Goal: Navigation & Orientation: Find specific page/section

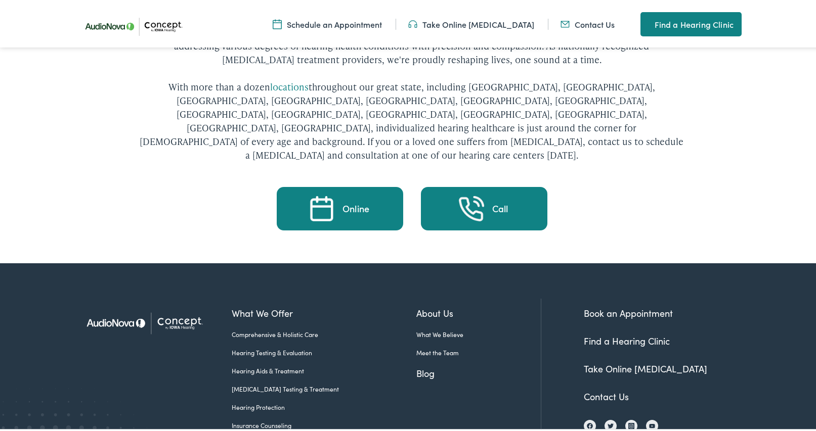
scroll to position [2305, 0]
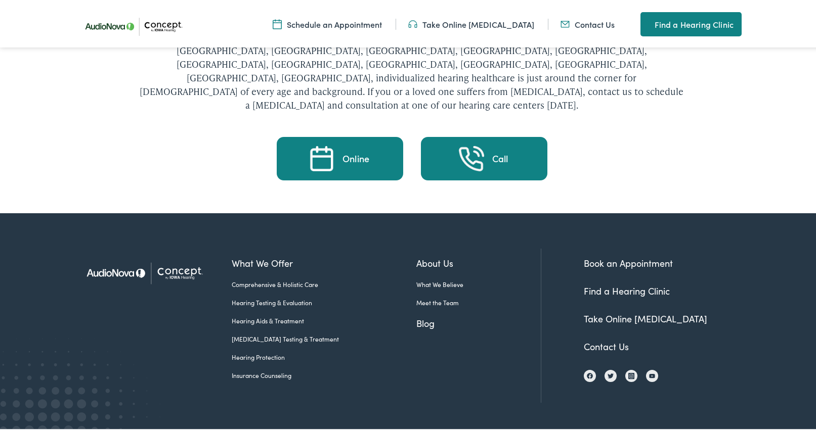
click at [431, 296] on link "Meet the Team" at bounding box center [478, 300] width 124 height 9
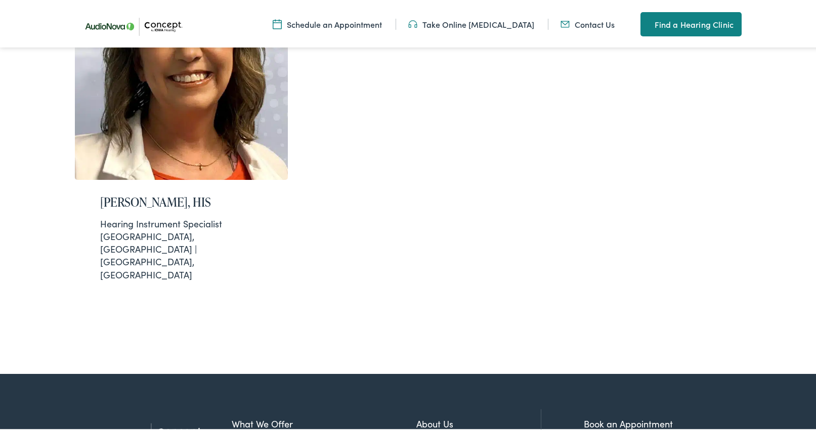
scroll to position [1569, 0]
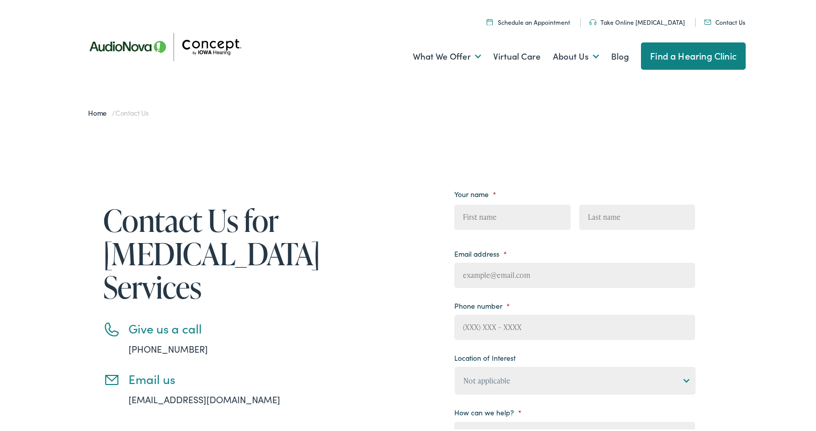
click at [206, 40] on img at bounding box center [169, 45] width 182 height 64
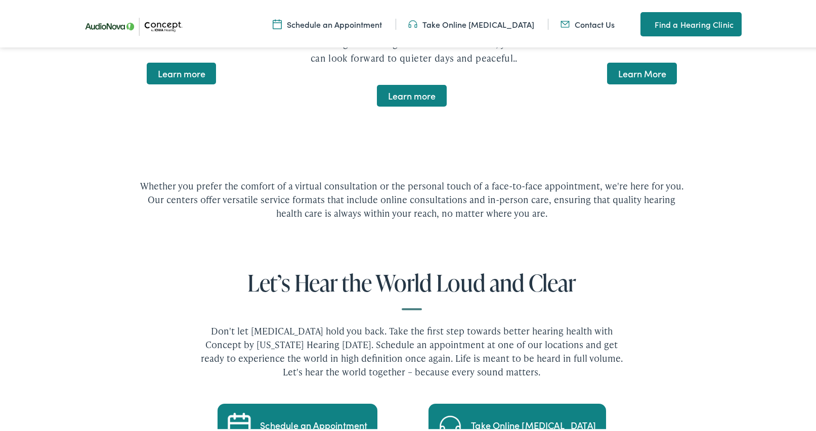
scroll to position [2563, 0]
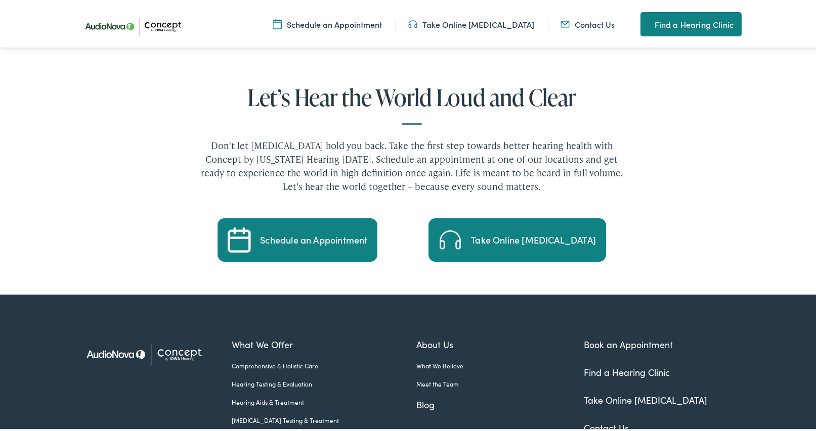
click at [585, 23] on link "Contact Us" at bounding box center [587, 22] width 54 height 11
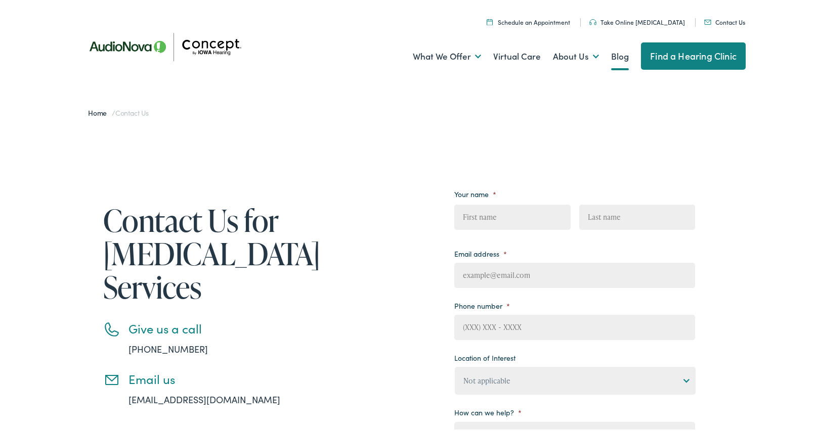
click at [615, 53] on link "Blog" at bounding box center [620, 54] width 18 height 37
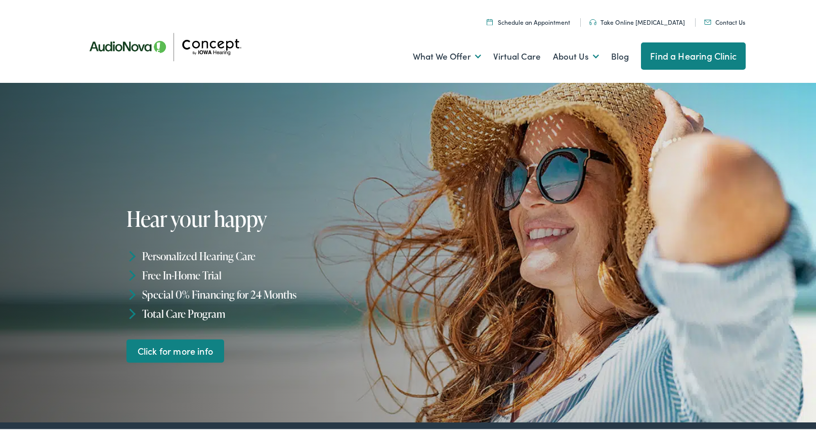
click at [681, 56] on link "Find a Hearing Clinic" at bounding box center [693, 53] width 105 height 27
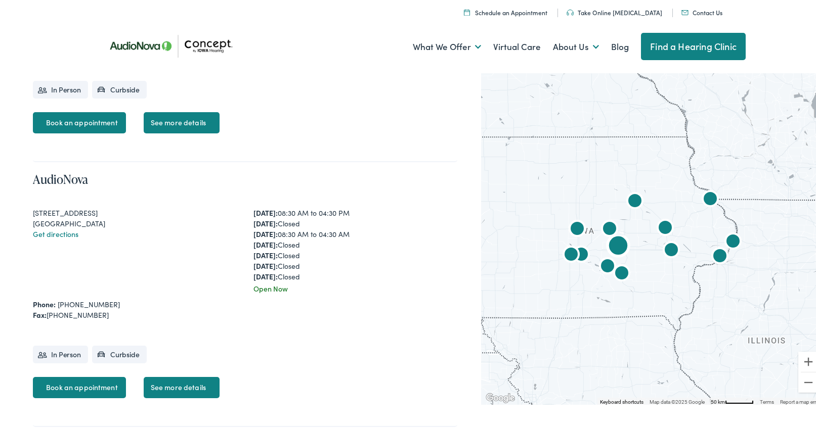
scroll to position [2276, 0]
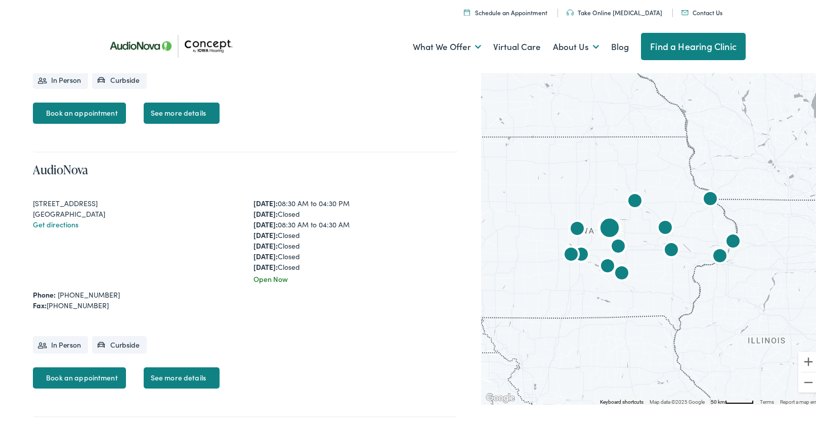
click at [187, 373] on link "See more details" at bounding box center [182, 376] width 76 height 21
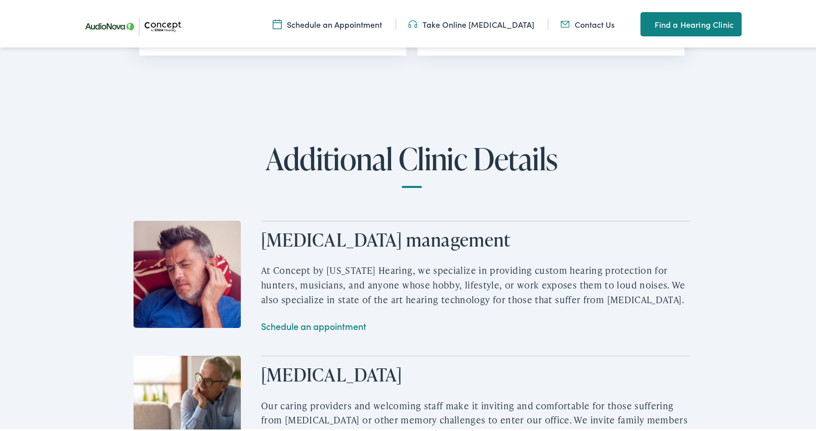
scroll to position [1210, 0]
